Goal: Task Accomplishment & Management: Manage account settings

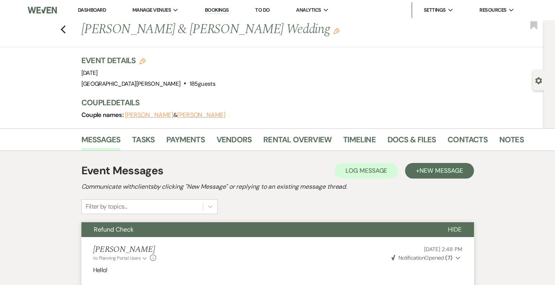
click at [93, 11] on link "Dashboard" at bounding box center [92, 10] width 28 height 7
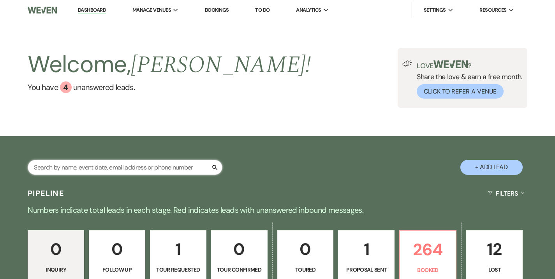
click at [158, 162] on input "text" at bounding box center [125, 167] width 195 height 15
type input "[PERSON_NAME]"
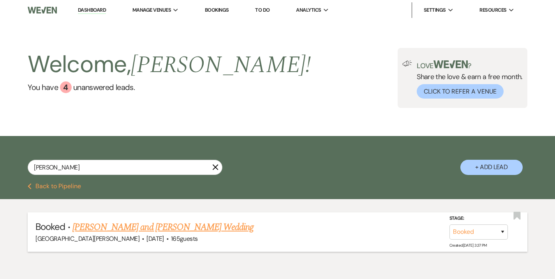
click at [177, 229] on link "[PERSON_NAME] and [PERSON_NAME] Wedding" at bounding box center [162, 227] width 181 height 14
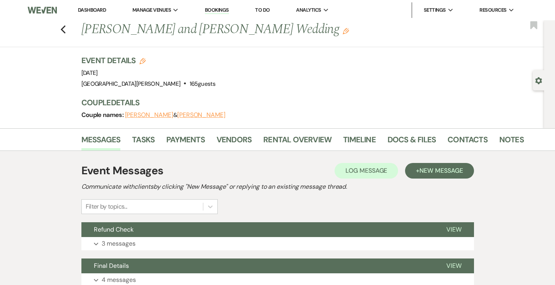
scroll to position [60, 0]
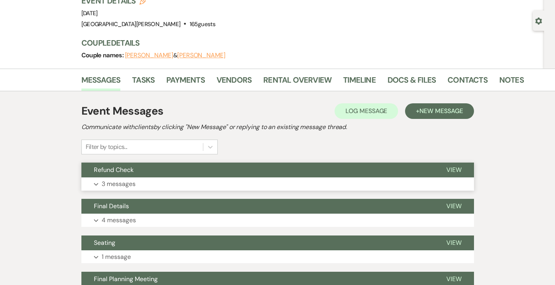
click at [136, 182] on button "Expand 3 messages" at bounding box center [277, 183] width 392 height 13
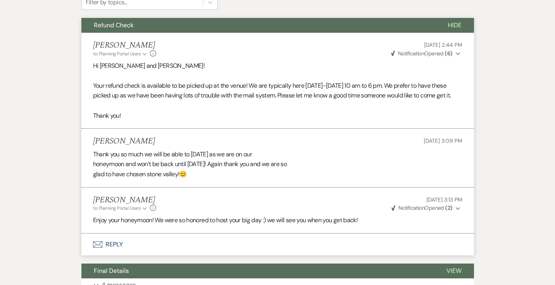
scroll to position [0, 0]
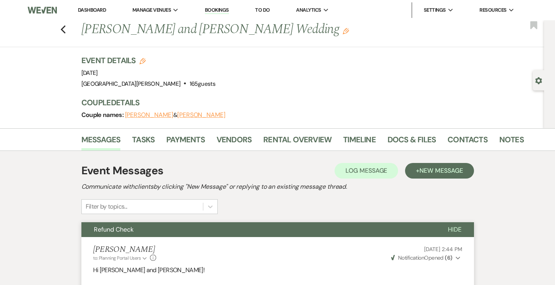
click at [85, 11] on link "Dashboard" at bounding box center [92, 10] width 28 height 7
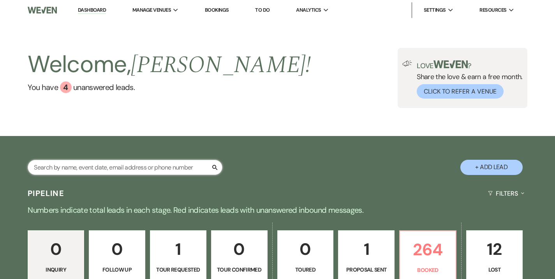
click at [138, 169] on input "text" at bounding box center [125, 167] width 195 height 15
type input "[PERSON_NAME]"
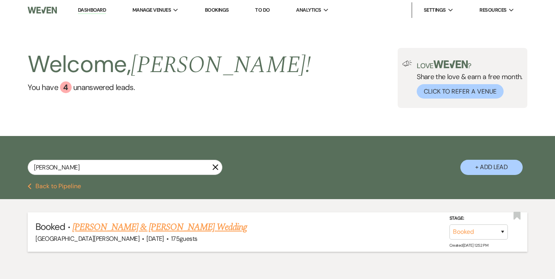
click at [159, 226] on link "[PERSON_NAME] & [PERSON_NAME] Wedding" at bounding box center [159, 227] width 174 height 14
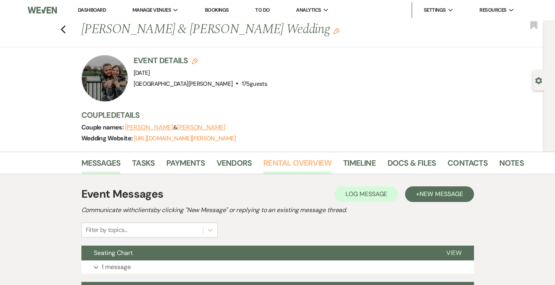
click at [263, 168] on link "Rental Overview" at bounding box center [297, 165] width 68 height 17
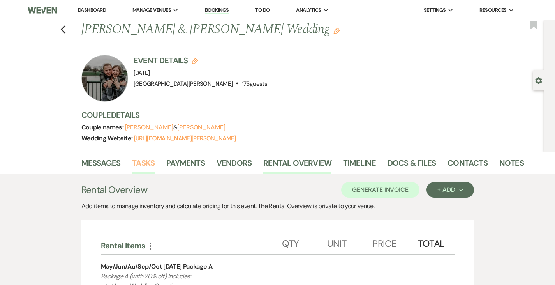
click at [132, 161] on link "Tasks" at bounding box center [143, 165] width 23 height 17
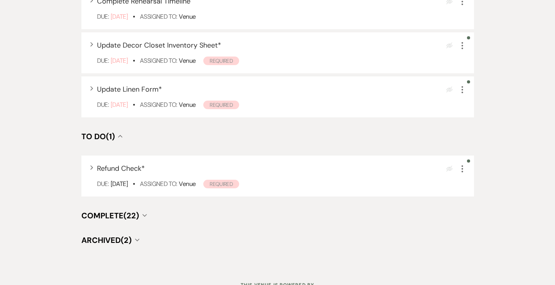
scroll to position [424, 0]
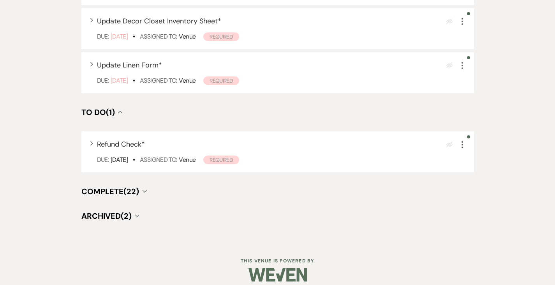
click at [93, 186] on span "Complete (22)" at bounding box center [110, 191] width 58 height 10
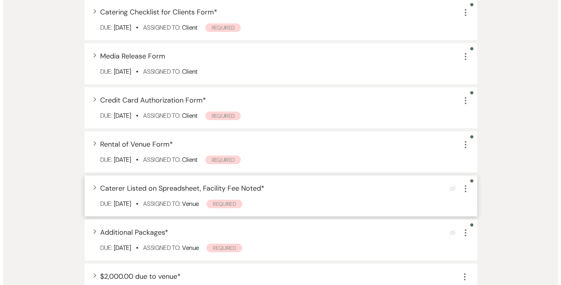
scroll to position [723, 0]
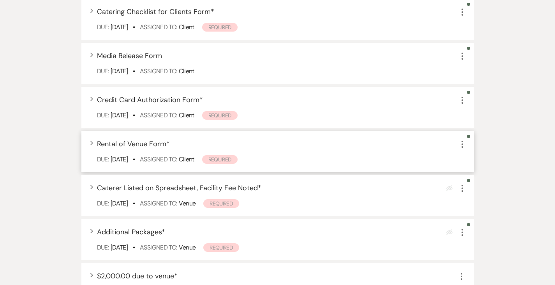
click at [113, 139] on span "Rental of Venue Form *" at bounding box center [133, 143] width 73 height 9
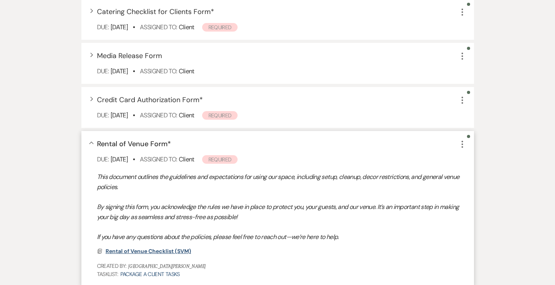
click at [127, 247] on span "Rental of Venue Checklist (SVM)" at bounding box center [149, 250] width 86 height 7
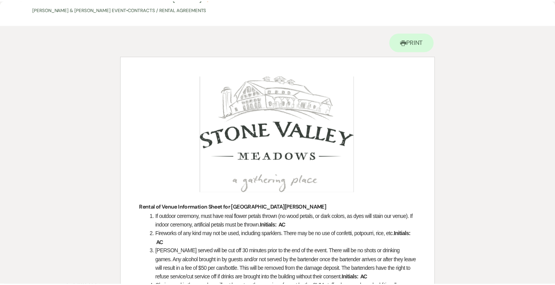
scroll to position [0, 0]
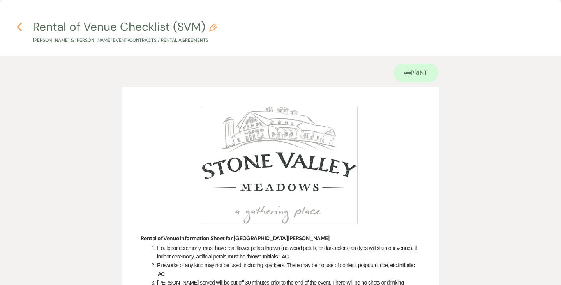
click at [19, 29] on icon "Previous" at bounding box center [19, 26] width 6 height 9
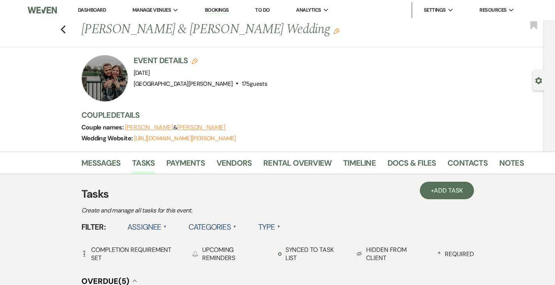
click at [85, 12] on link "Dashboard" at bounding box center [92, 10] width 28 height 7
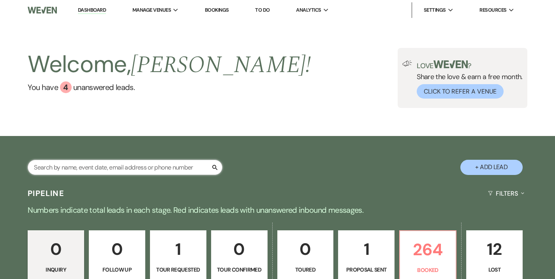
click at [148, 167] on input "text" at bounding box center [125, 167] width 195 height 15
type input "cogsville"
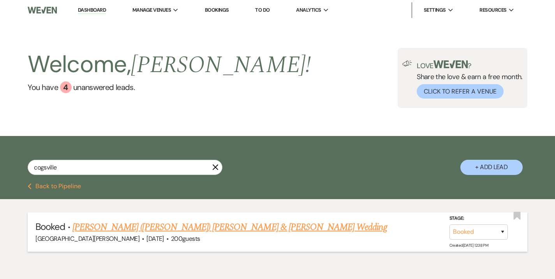
click at [170, 227] on link "[PERSON_NAME] ([PERSON_NAME]) [PERSON_NAME] & [PERSON_NAME] Wedding" at bounding box center [229, 227] width 315 height 14
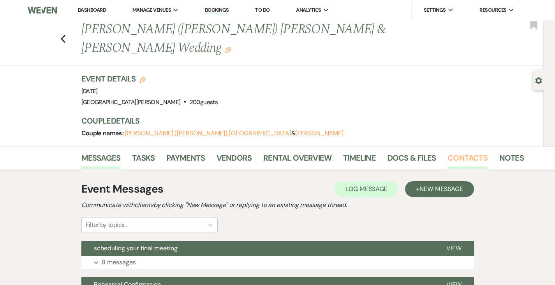
click at [447, 151] on link "Contacts" at bounding box center [467, 159] width 40 height 17
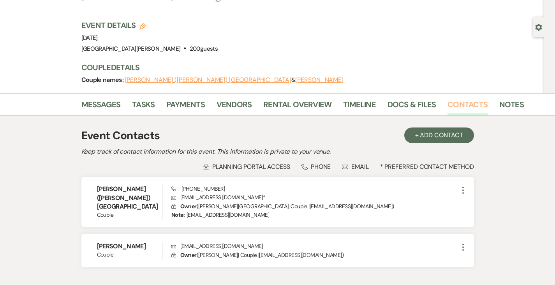
scroll to position [54, 0]
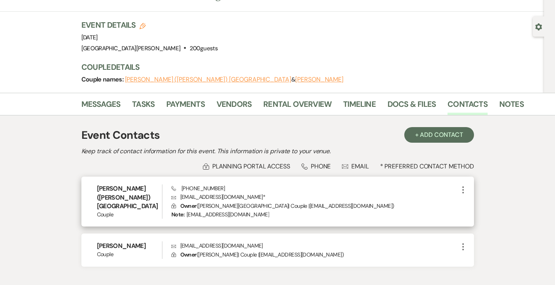
click at [249, 192] on p "Envelope [EMAIL_ADDRESS][DOMAIN_NAME] *" at bounding box center [314, 196] width 287 height 9
copy p "[EMAIL_ADDRESS][DOMAIN_NAME] *"
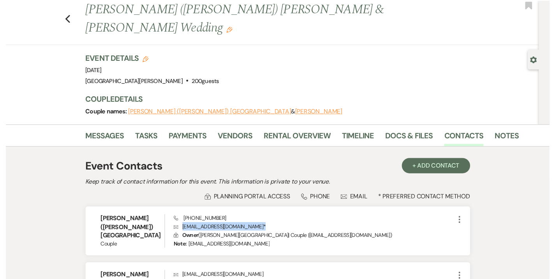
scroll to position [0, 0]
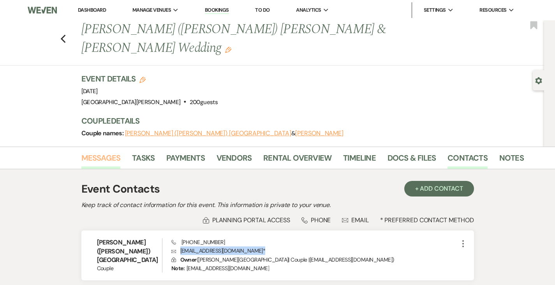
click at [81, 151] on link "Messages" at bounding box center [100, 159] width 39 height 17
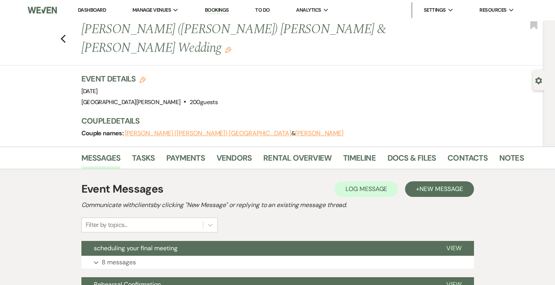
click at [97, 8] on link "Dashboard" at bounding box center [92, 10] width 28 height 7
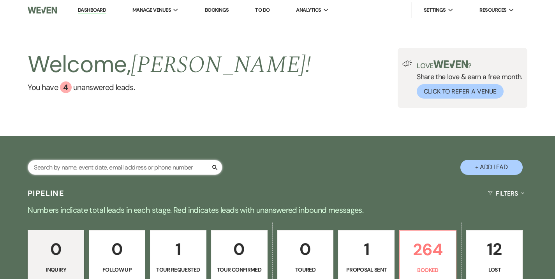
click at [166, 168] on input "text" at bounding box center [125, 167] width 195 height 15
type input "[PERSON_NAME]"
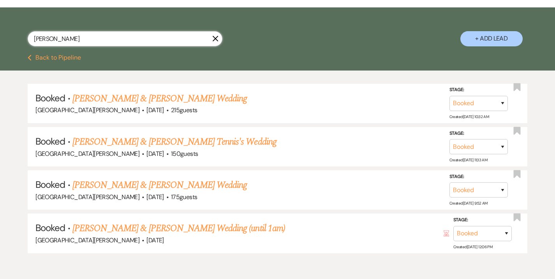
scroll to position [165, 0]
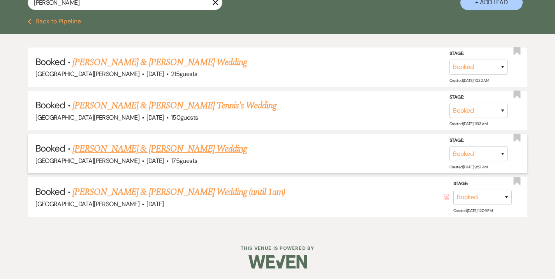
click at [153, 151] on link "[PERSON_NAME] & [PERSON_NAME] Wedding" at bounding box center [159, 149] width 174 height 14
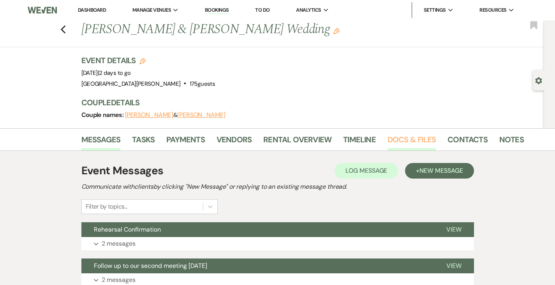
click at [387, 139] on link "Docs & Files" at bounding box center [411, 141] width 48 height 17
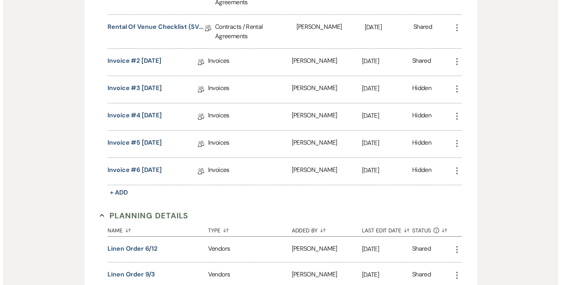
scroll to position [491, 0]
click at [114, 269] on button "linen order 9/3" at bounding box center [128, 273] width 48 height 9
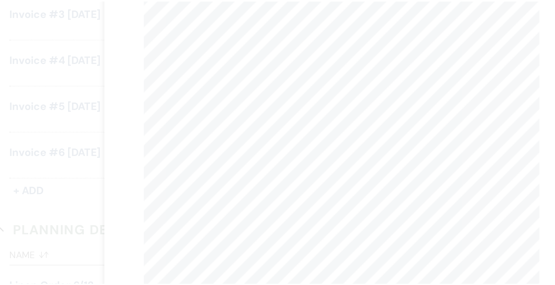
scroll to position [1, 0]
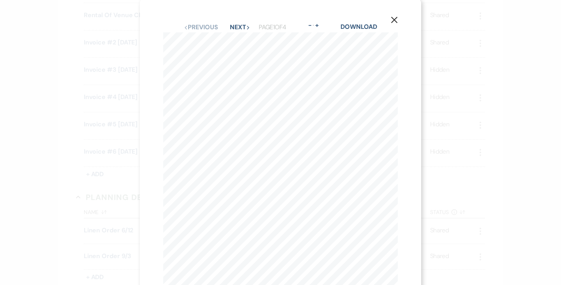
click at [394, 18] on icon "X" at bounding box center [394, 19] width 7 height 7
